Goal: Find specific page/section

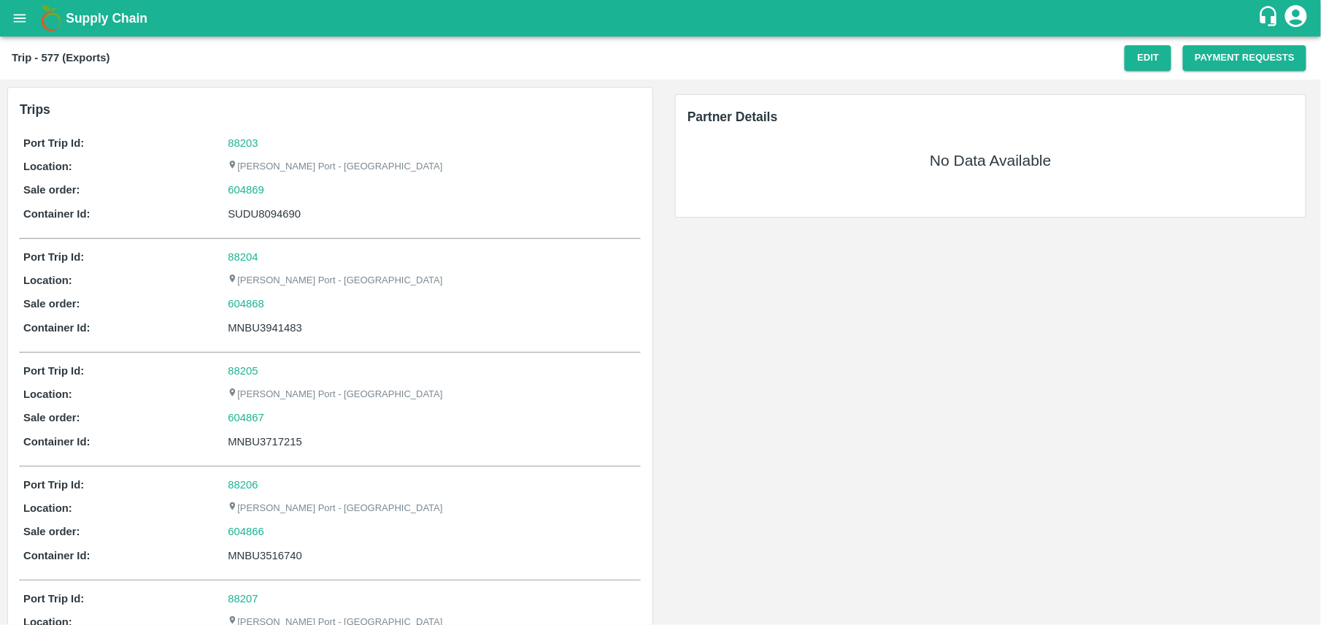
click at [851, 231] on div "Partner Details No Data Available" at bounding box center [990, 156] width 653 height 153
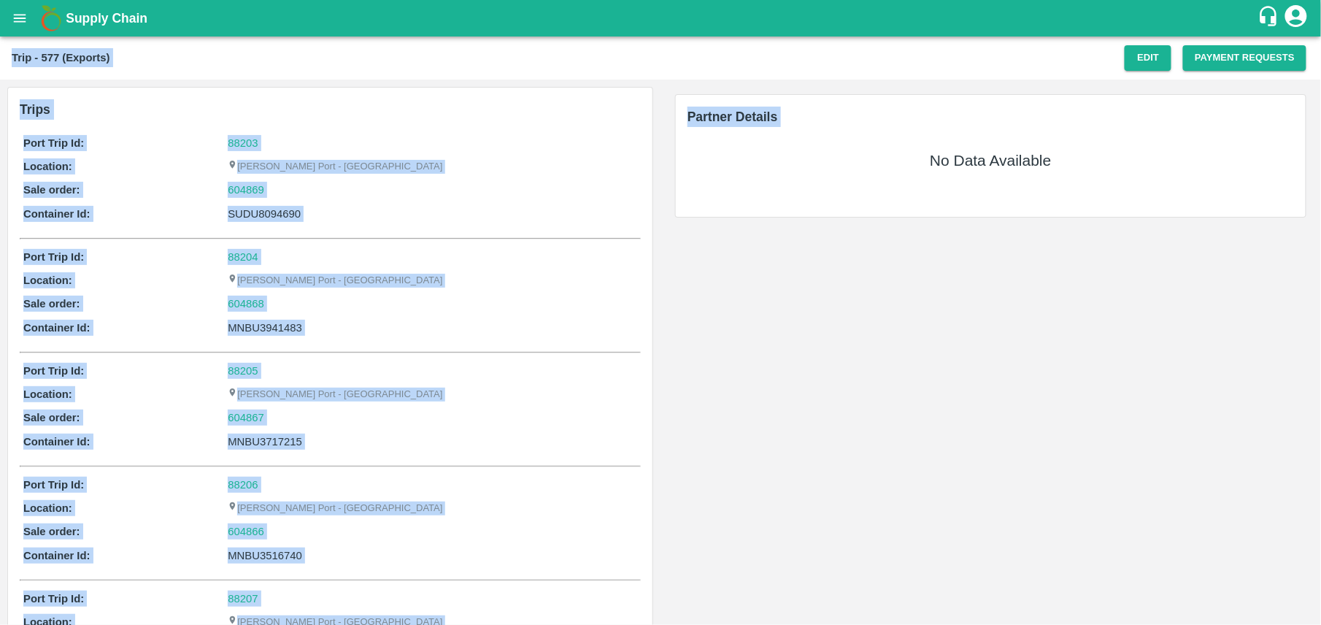
drag, startPoint x: 851, startPoint y: 231, endPoint x: 901, endPoint y: -66, distance: 301.2
click at [901, 0] on html "Supply Chain Trip - 577 (Exports) Edit Payment Requests Trips Port Trip Id: 882…" at bounding box center [660, 312] width 1321 height 625
click at [631, 325] on div "MNBU3941483" at bounding box center [433, 328] width 410 height 16
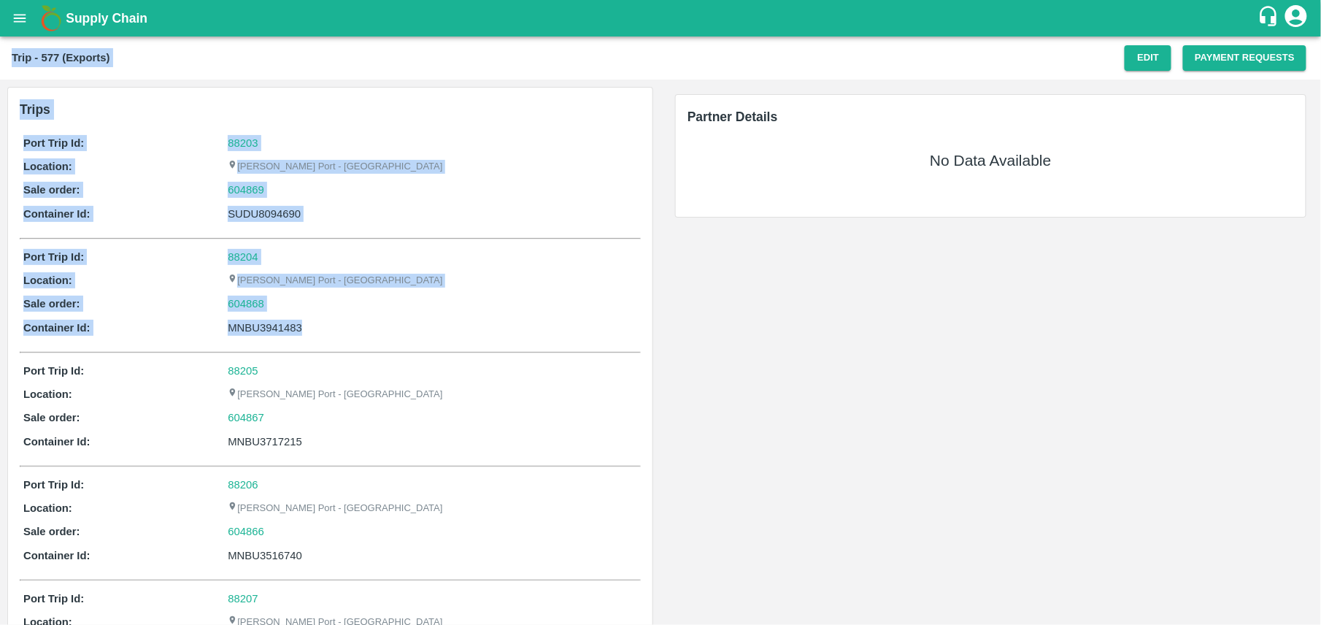
drag, startPoint x: 631, startPoint y: 325, endPoint x: 561, endPoint y: -52, distance: 383.1
click at [561, 0] on html "Supply Chain Trip - 577 (Exports) Edit Payment Requests Trips Port Trip Id: 882…" at bounding box center [660, 312] width 1321 height 625
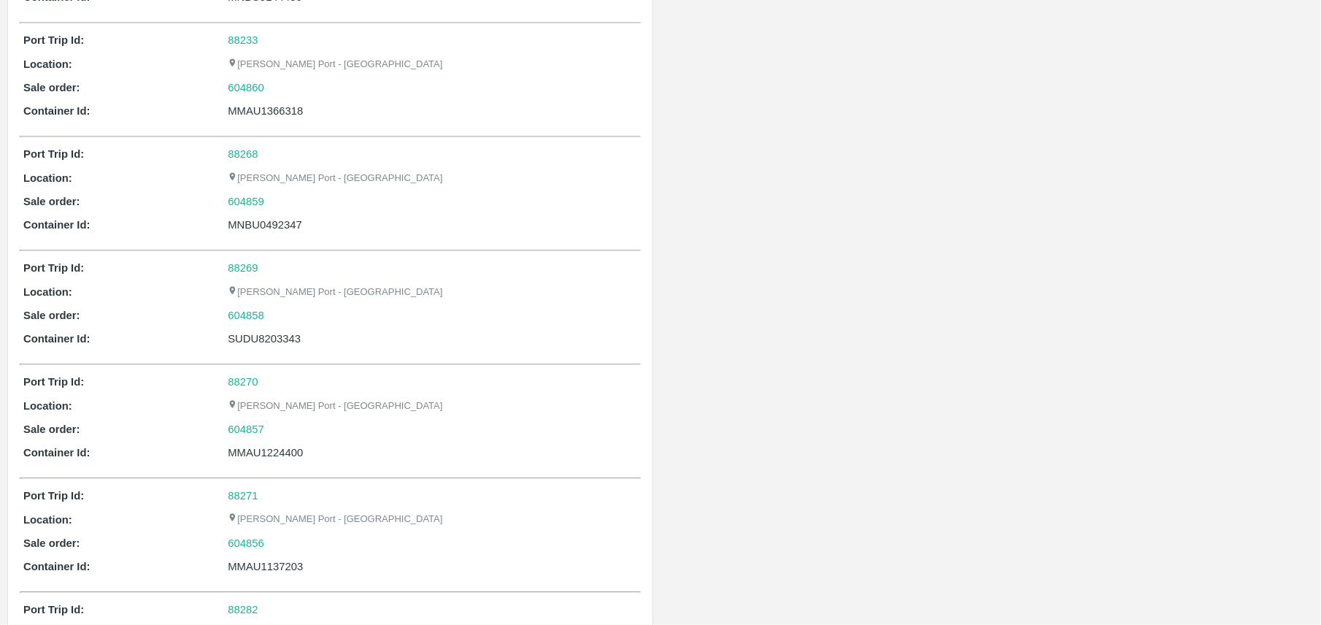
scroll to position [1129, 0]
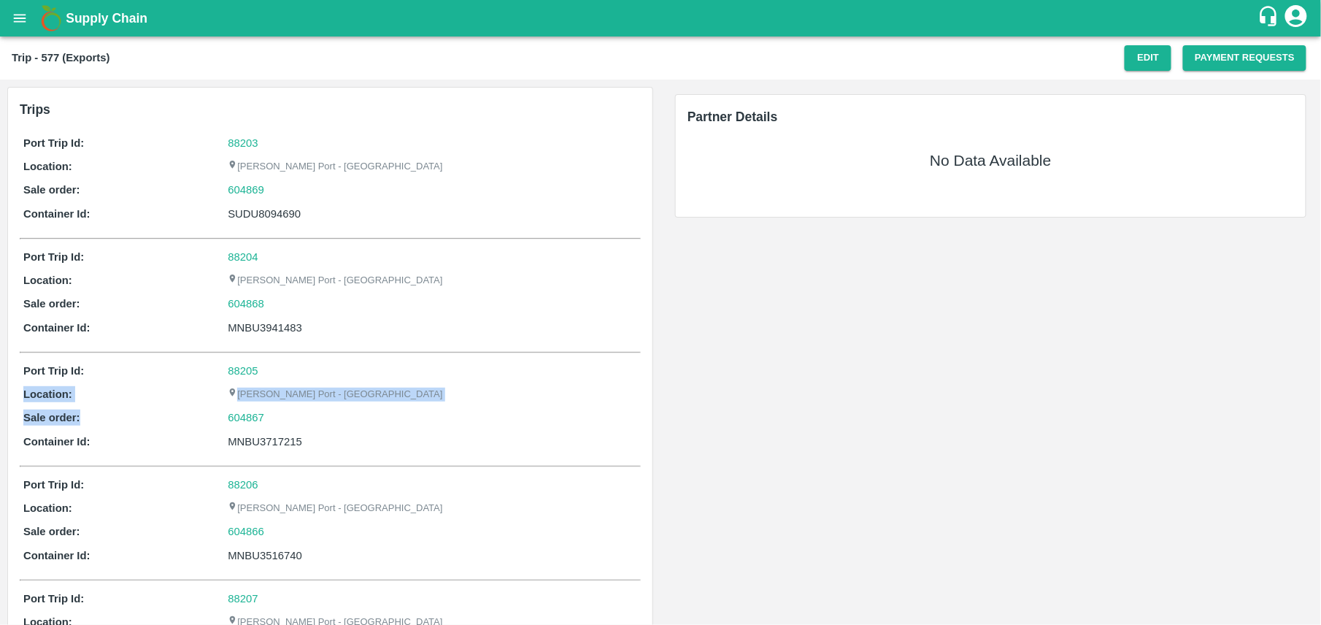
click at [510, 383] on div "Port Trip Id: 88205 Location: Jawaharlal Nehru Port - Nhava Sheva Sale order: 6…" at bounding box center [330, 409] width 621 height 101
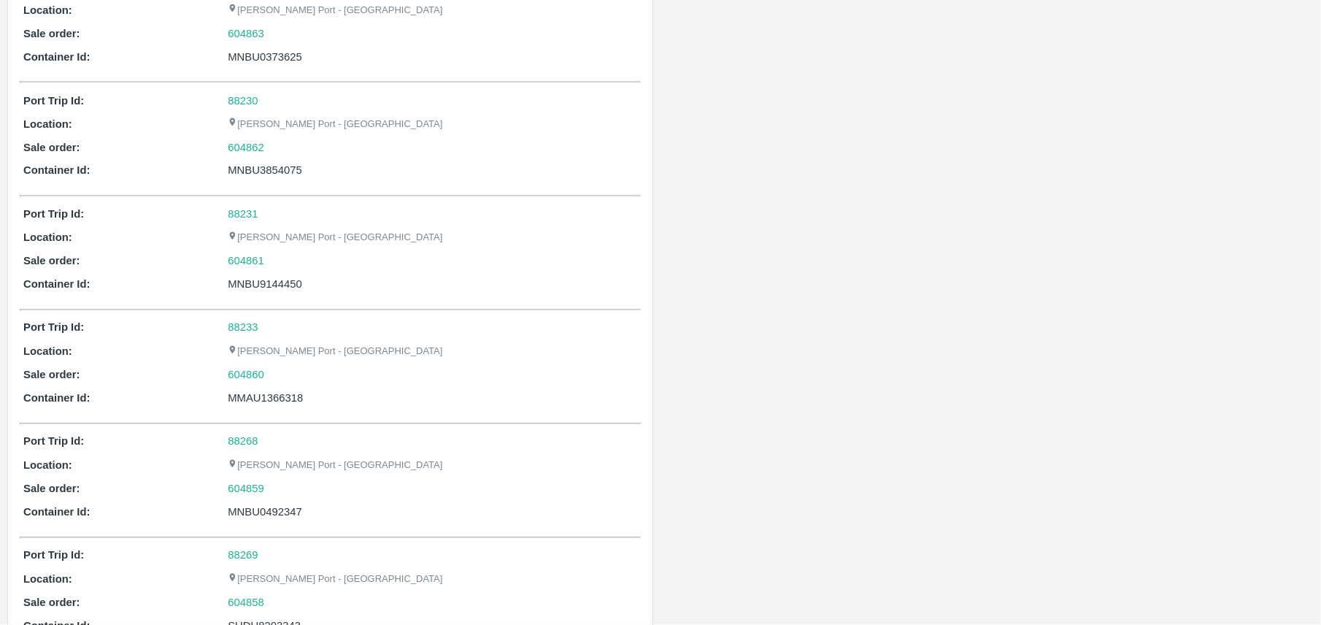
scroll to position [856, 0]
